Goal: Navigation & Orientation: Find specific page/section

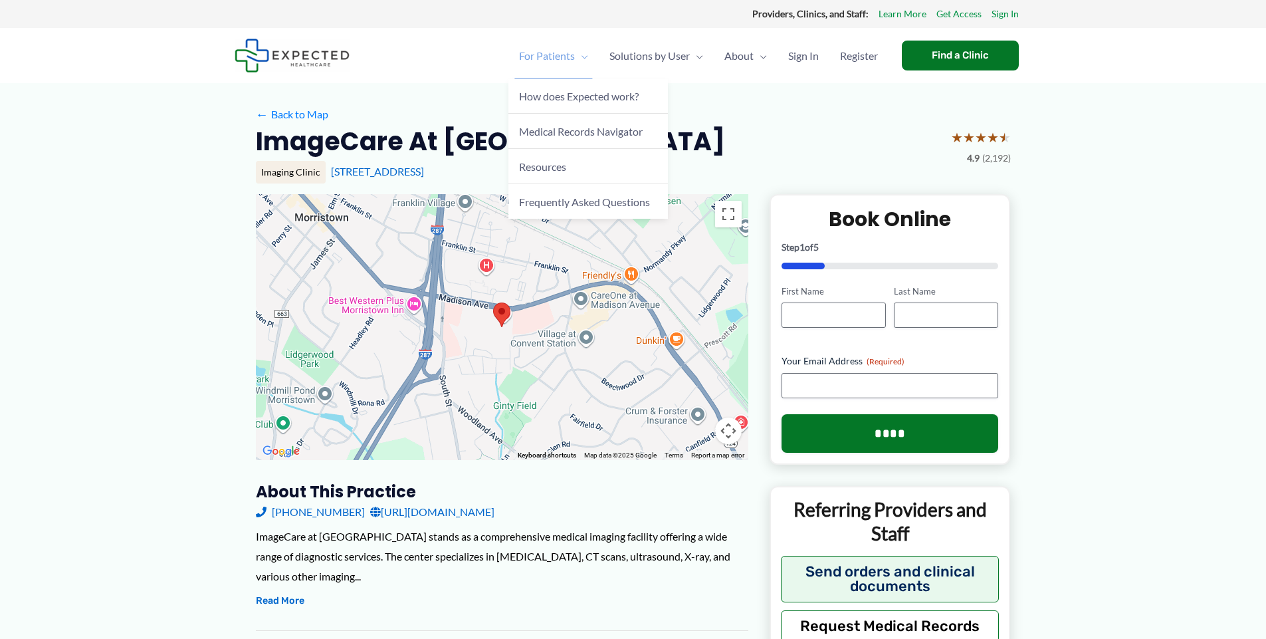
click at [539, 56] on span "For Patients" at bounding box center [547, 56] width 56 height 47
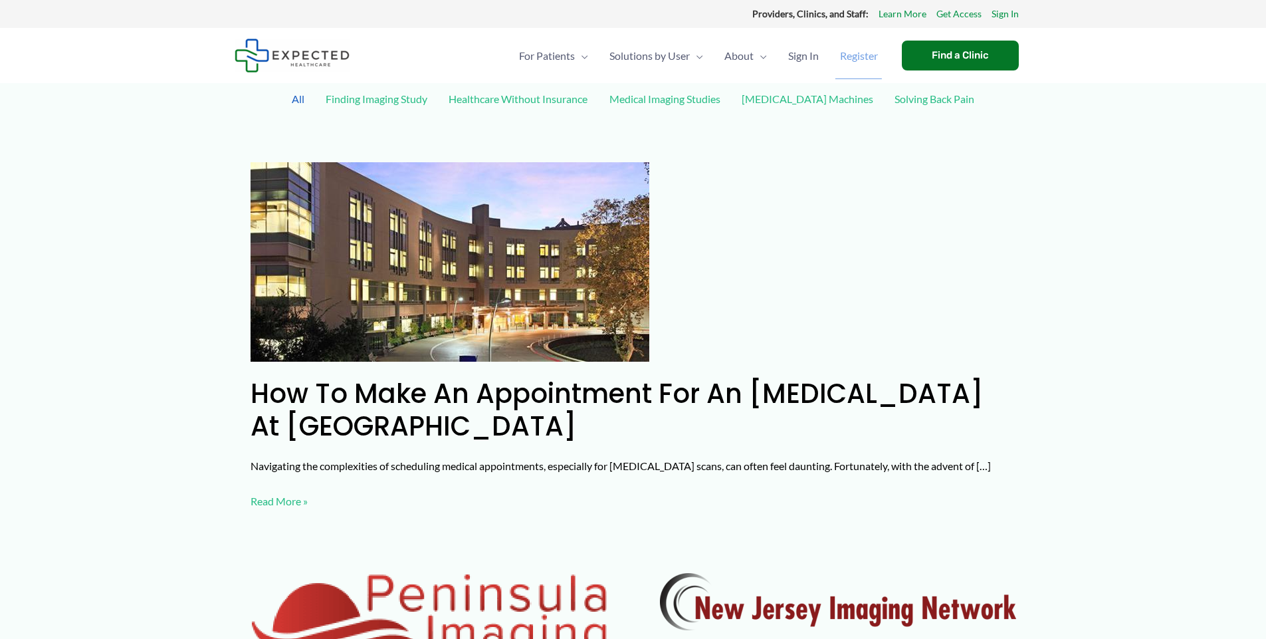
click at [862, 56] on span "Register" at bounding box center [859, 56] width 38 height 47
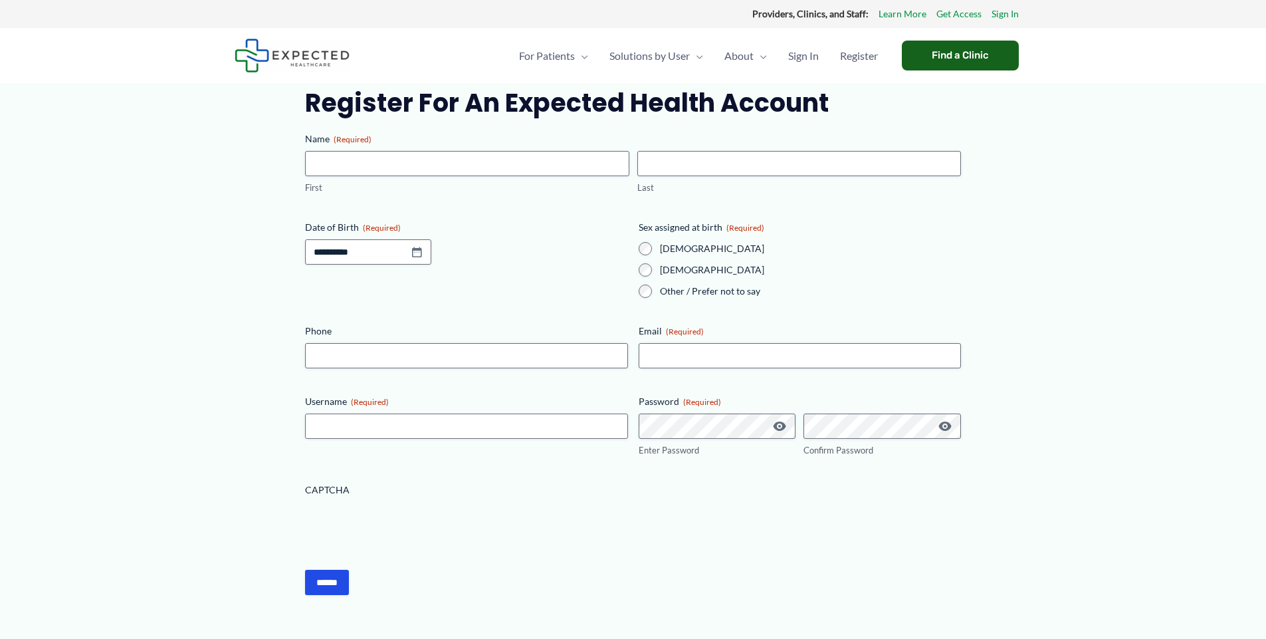
click at [941, 52] on div "Find a Clinic" at bounding box center [960, 56] width 117 height 30
